Goal: Register for event/course

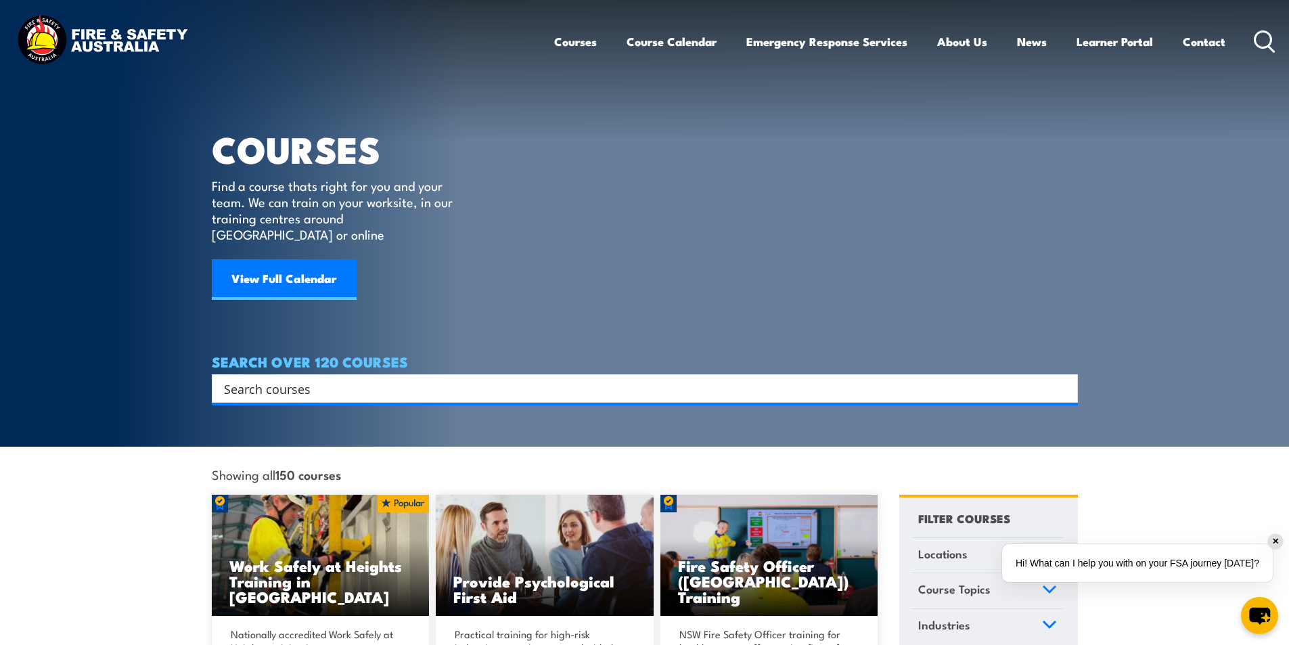
click at [266, 381] on div "Search" at bounding box center [645, 388] width 866 height 28
click at [286, 378] on input "Search input" at bounding box center [636, 388] width 824 height 20
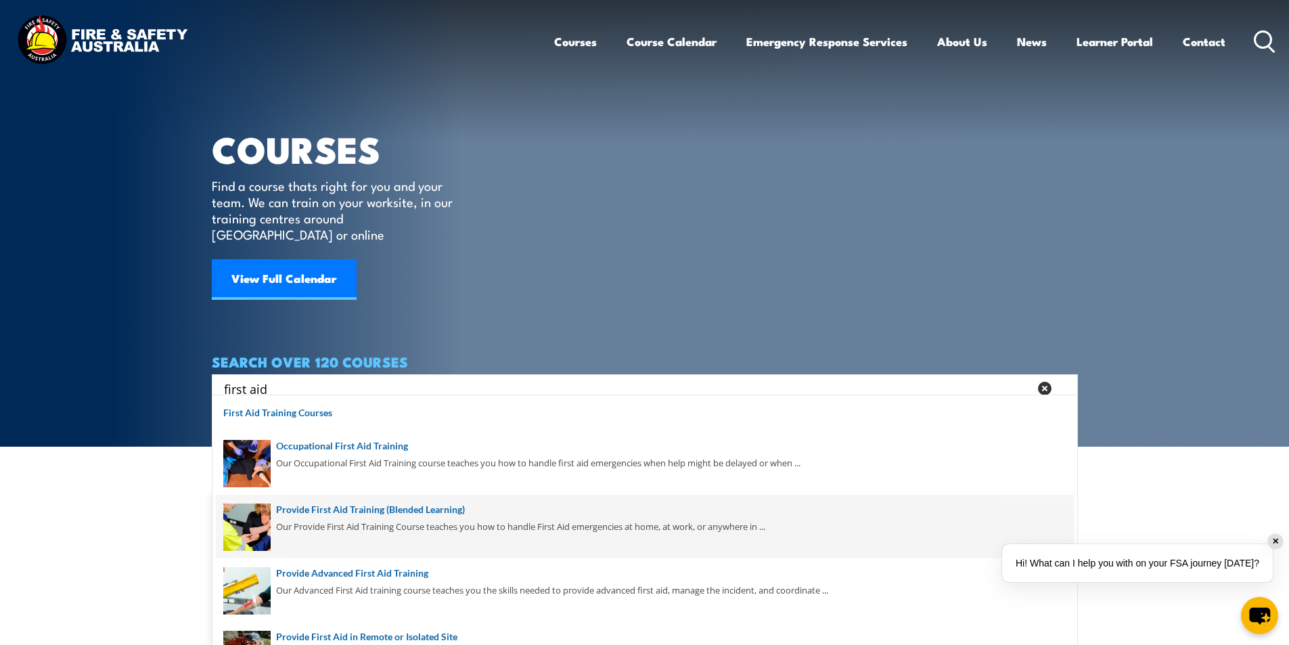
type input "first aid"
click at [438, 506] on span at bounding box center [645, 527] width 858 height 64
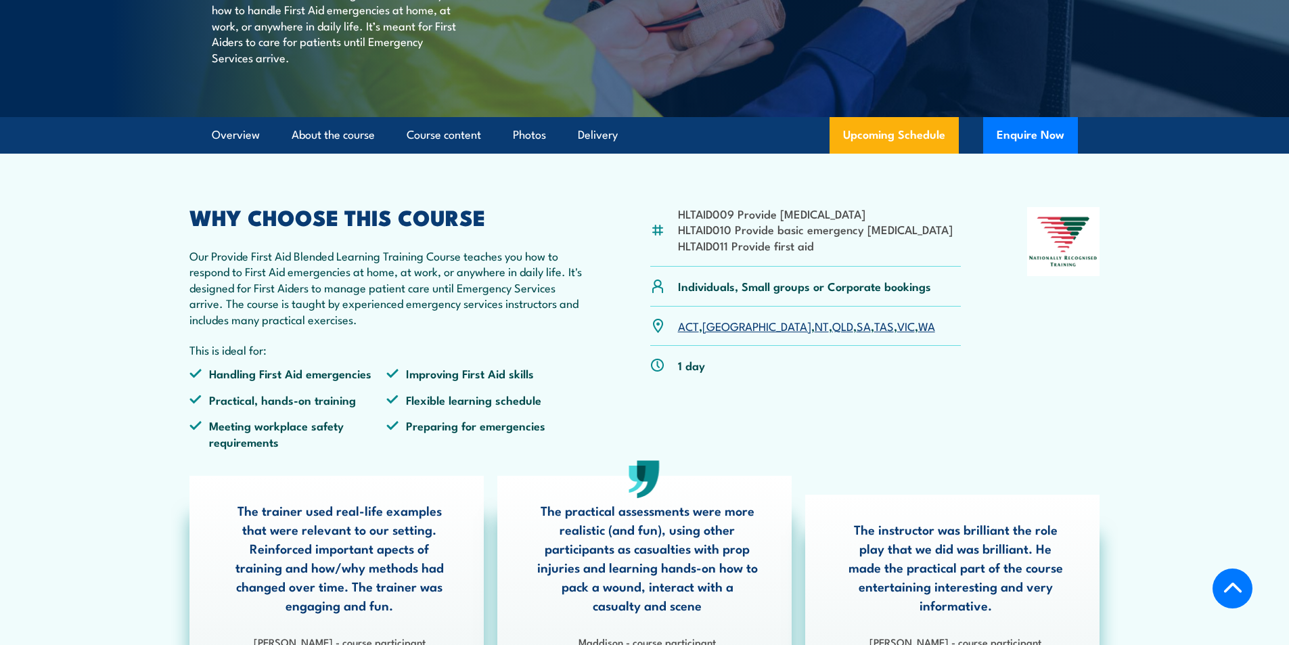
click at [857, 334] on link "SA" at bounding box center [864, 325] width 14 height 16
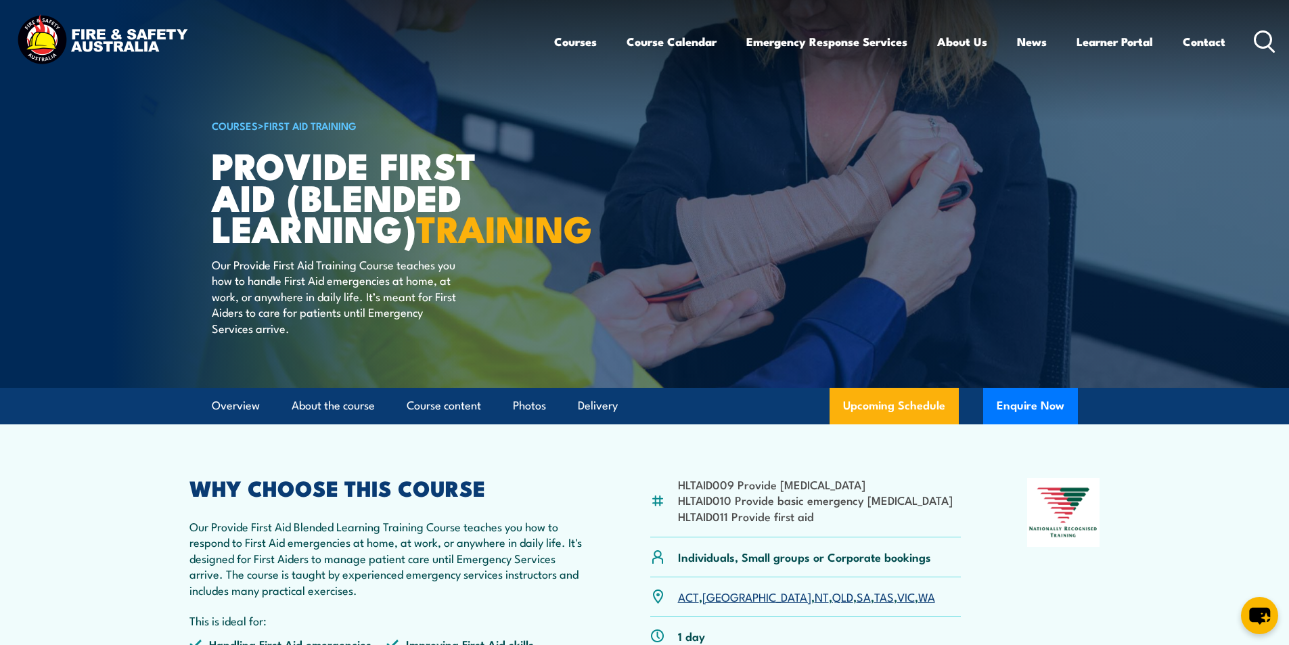
click at [1262, 37] on icon at bounding box center [1265, 41] width 22 height 22
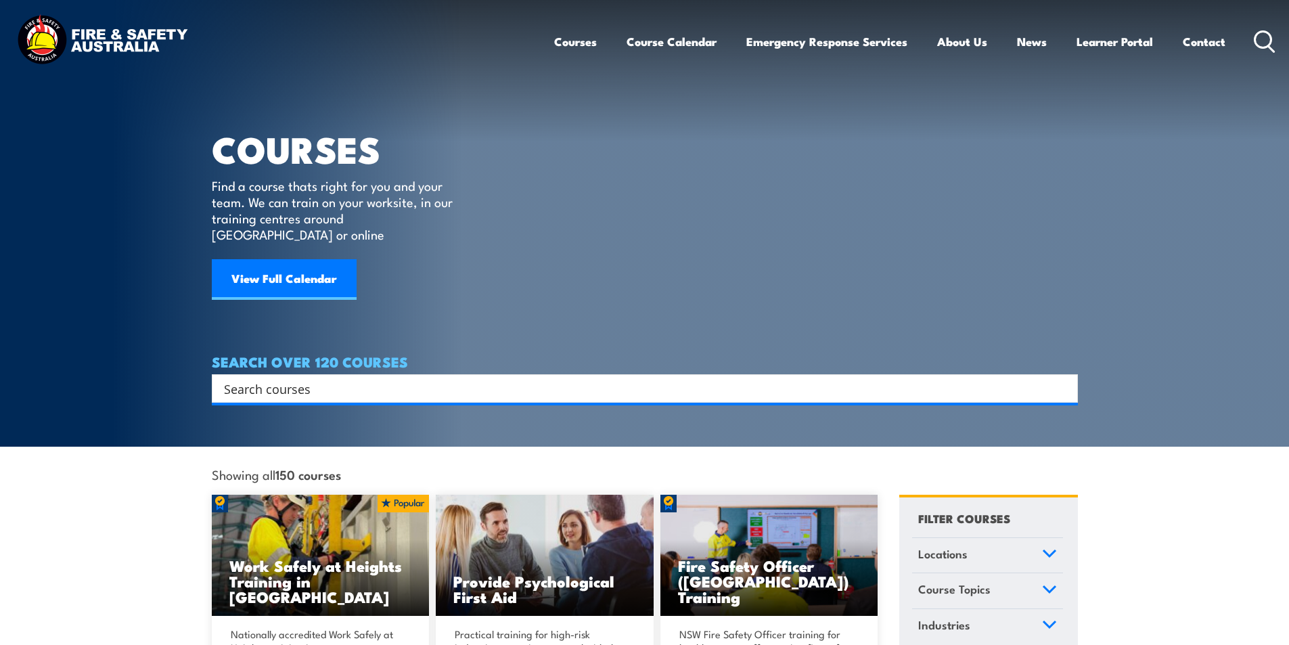
click at [296, 378] on input "Search input" at bounding box center [636, 388] width 824 height 20
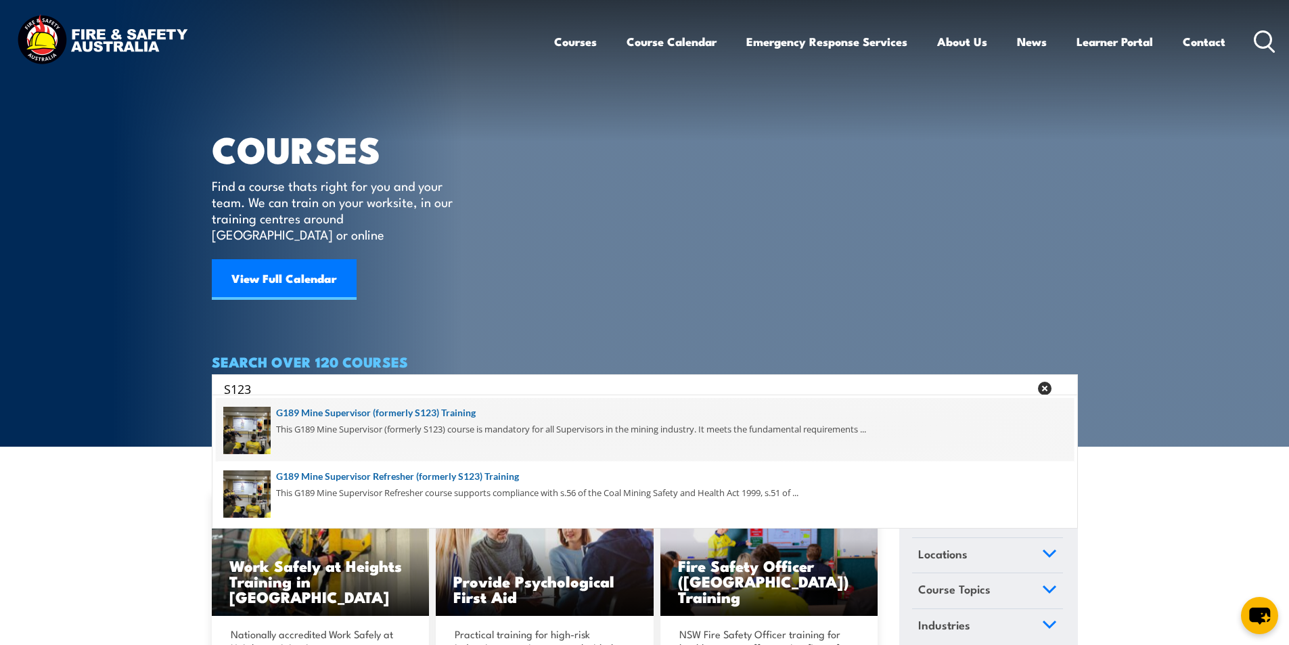
type input "S123"
click at [456, 410] on span at bounding box center [645, 430] width 858 height 64
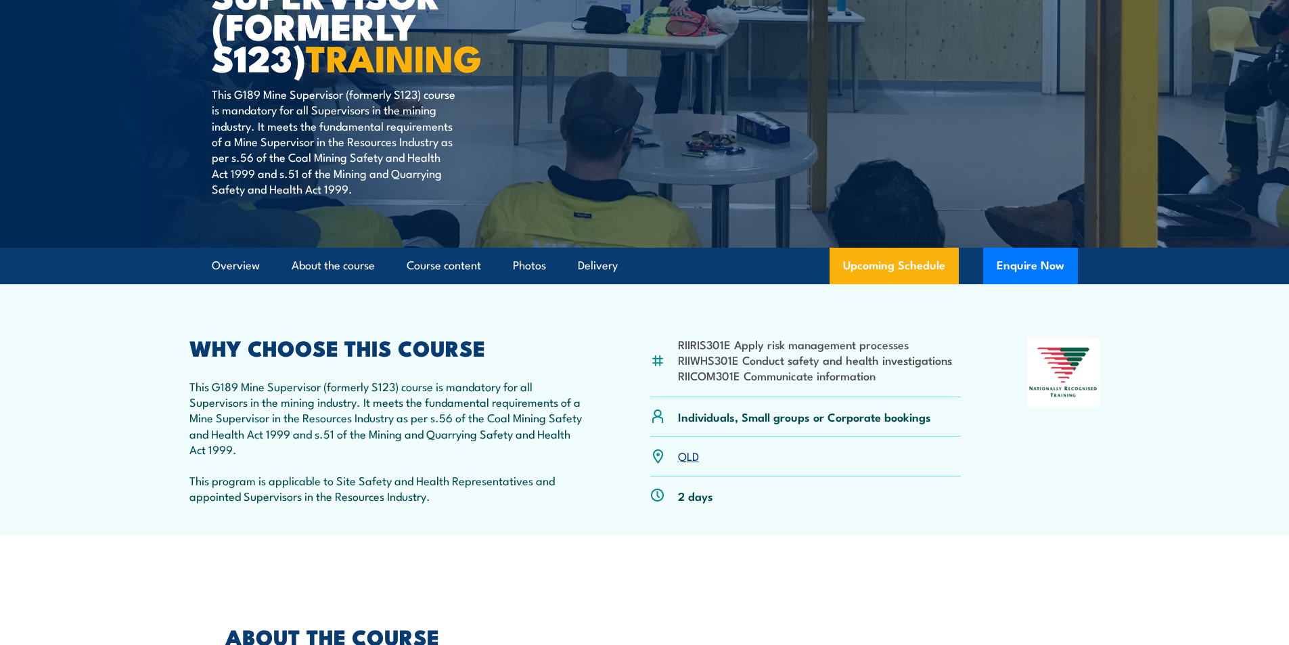
scroll to position [338, 0]
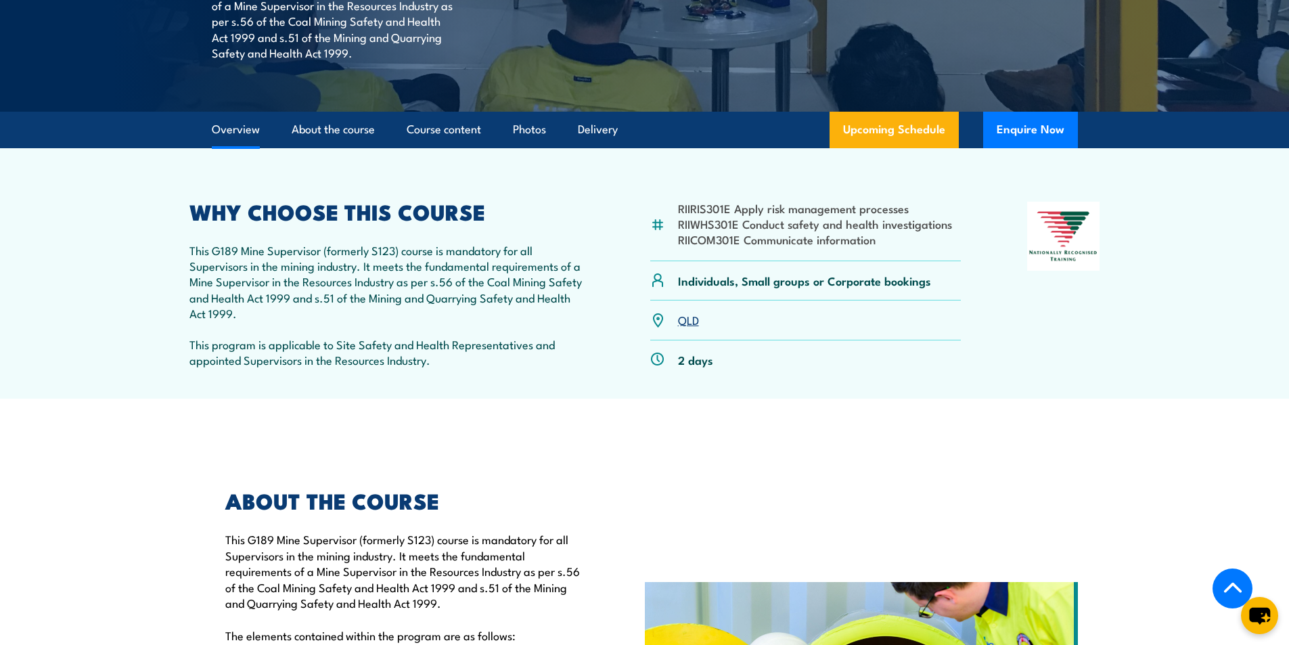
click at [686, 319] on link "QLD" at bounding box center [688, 319] width 21 height 16
